Goal: Find specific page/section: Find specific page/section

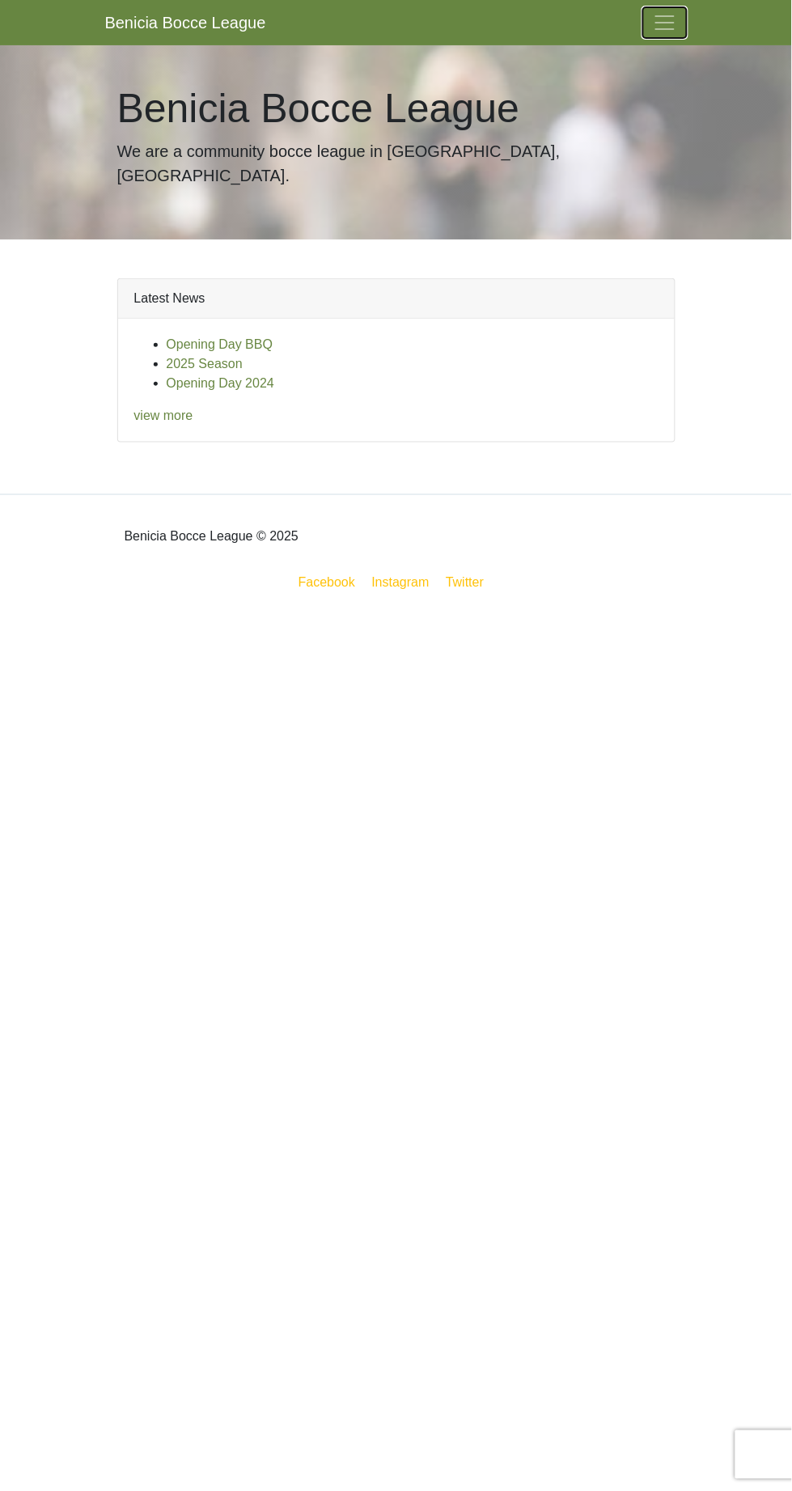
click at [666, 23] on span "Toggle navigation" at bounding box center [665, 23] width 24 height 24
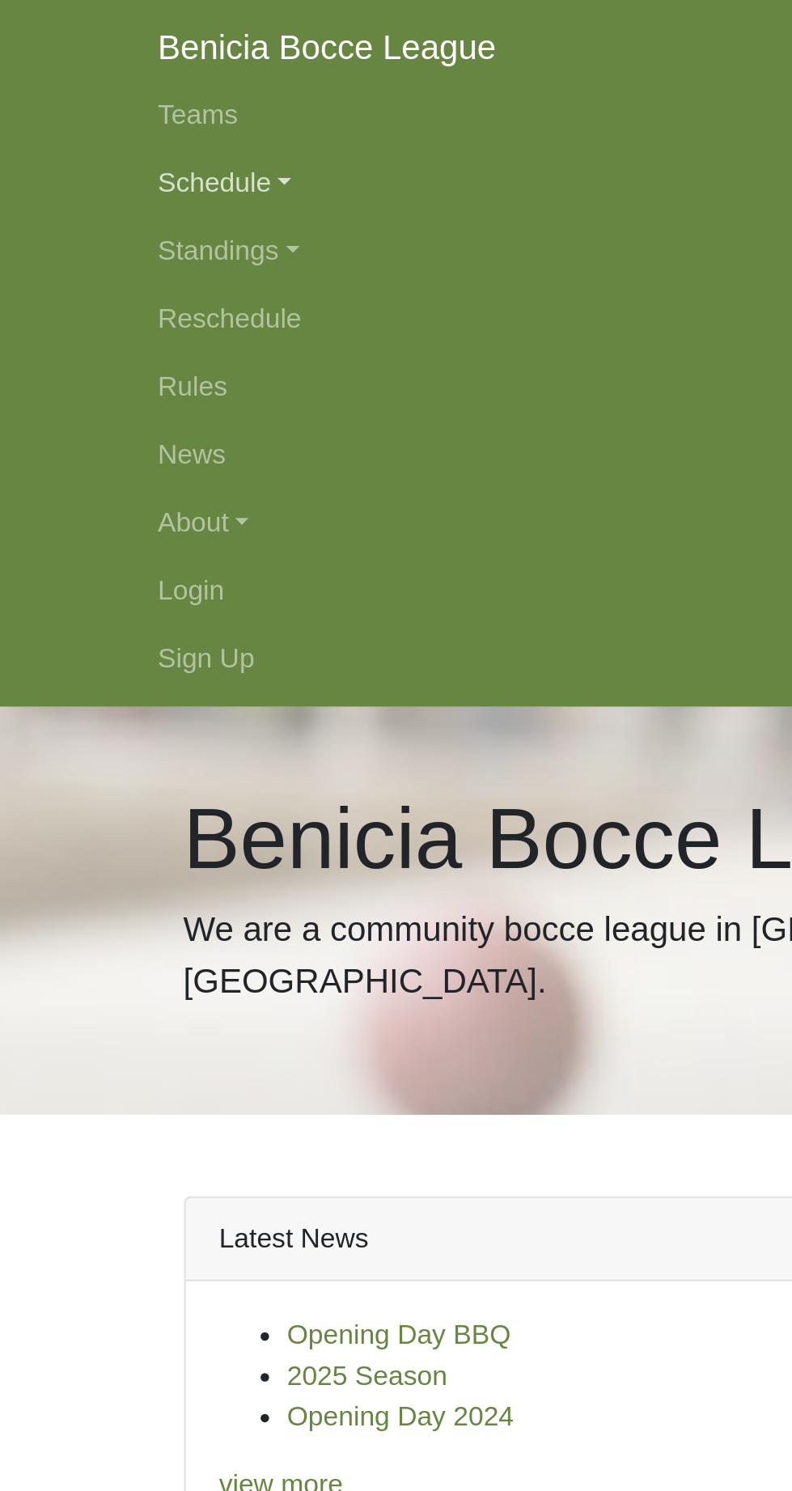
click at [155, 88] on link "Schedule" at bounding box center [396, 87] width 582 height 32
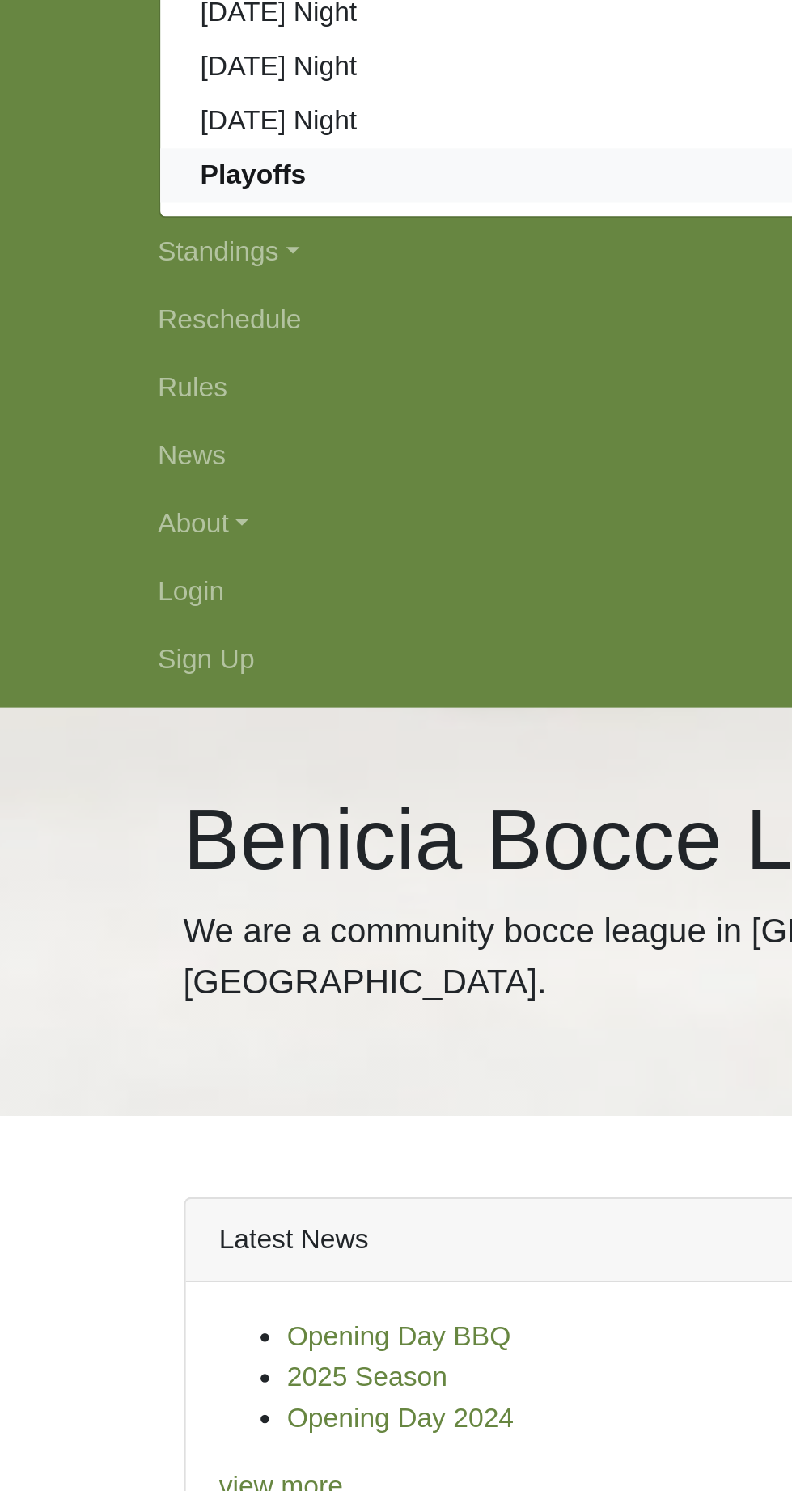
click at [176, 317] on link "Playoffs" at bounding box center [396, 307] width 581 height 26
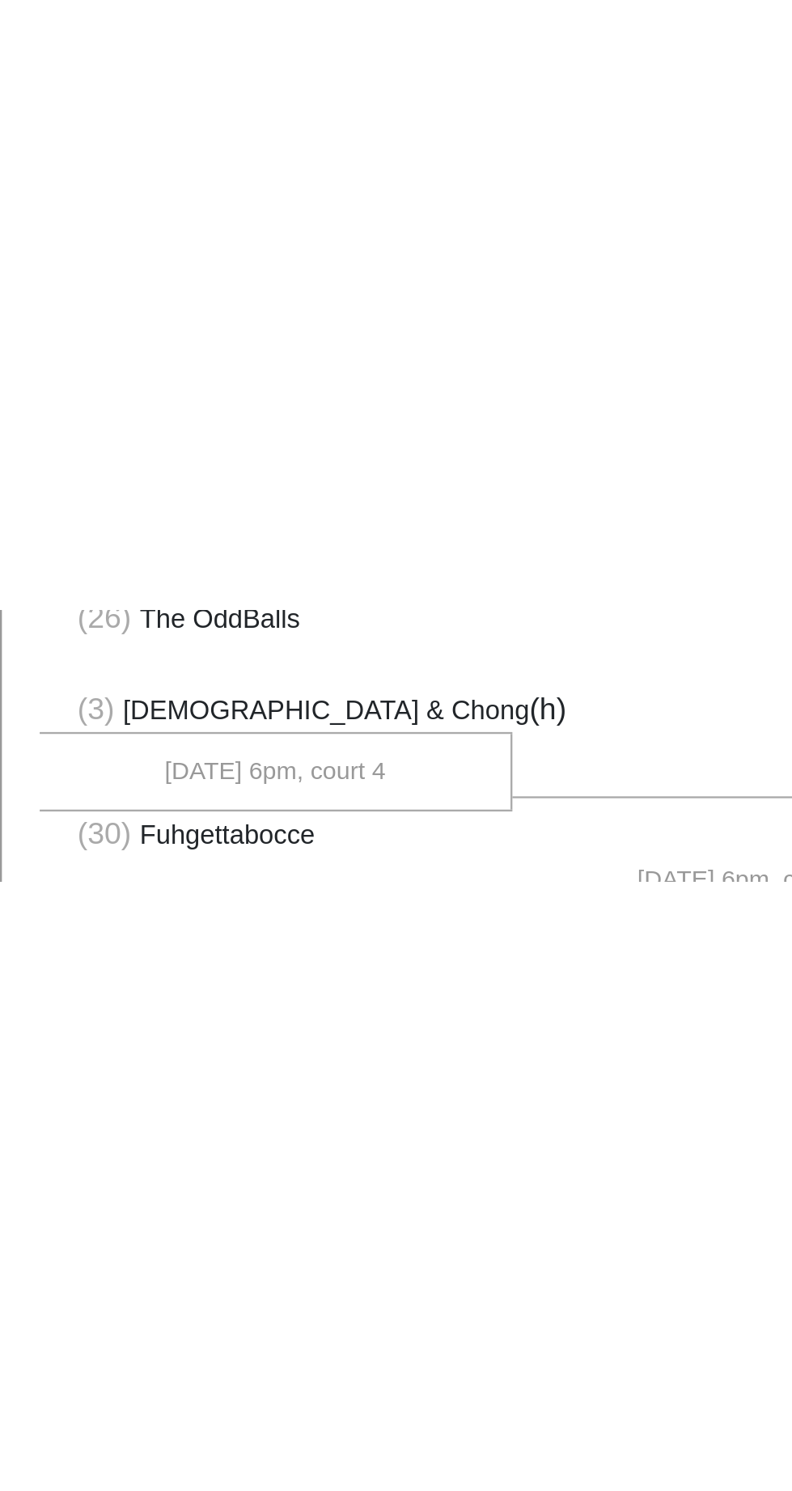
scroll to position [409, 0]
